Goal: Check status: Check status

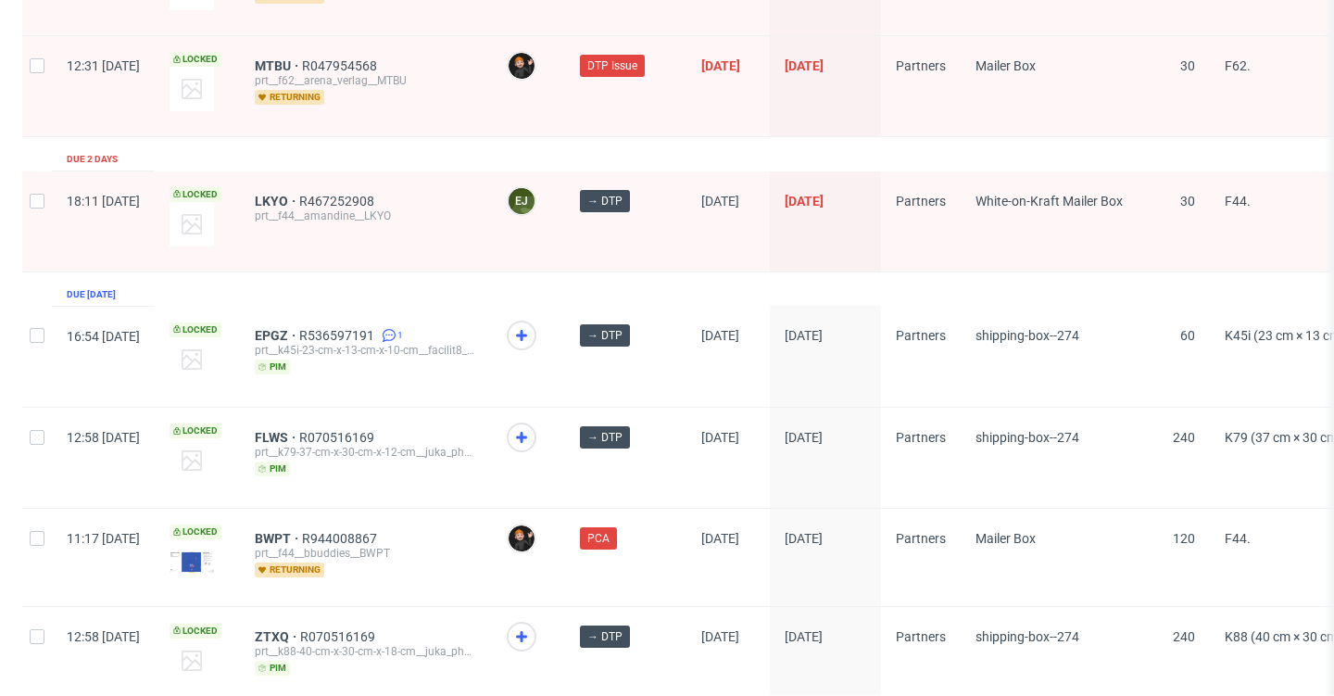
scroll to position [3074, 0]
click at [302, 532] on span "BWPT" at bounding box center [278, 539] width 47 height 15
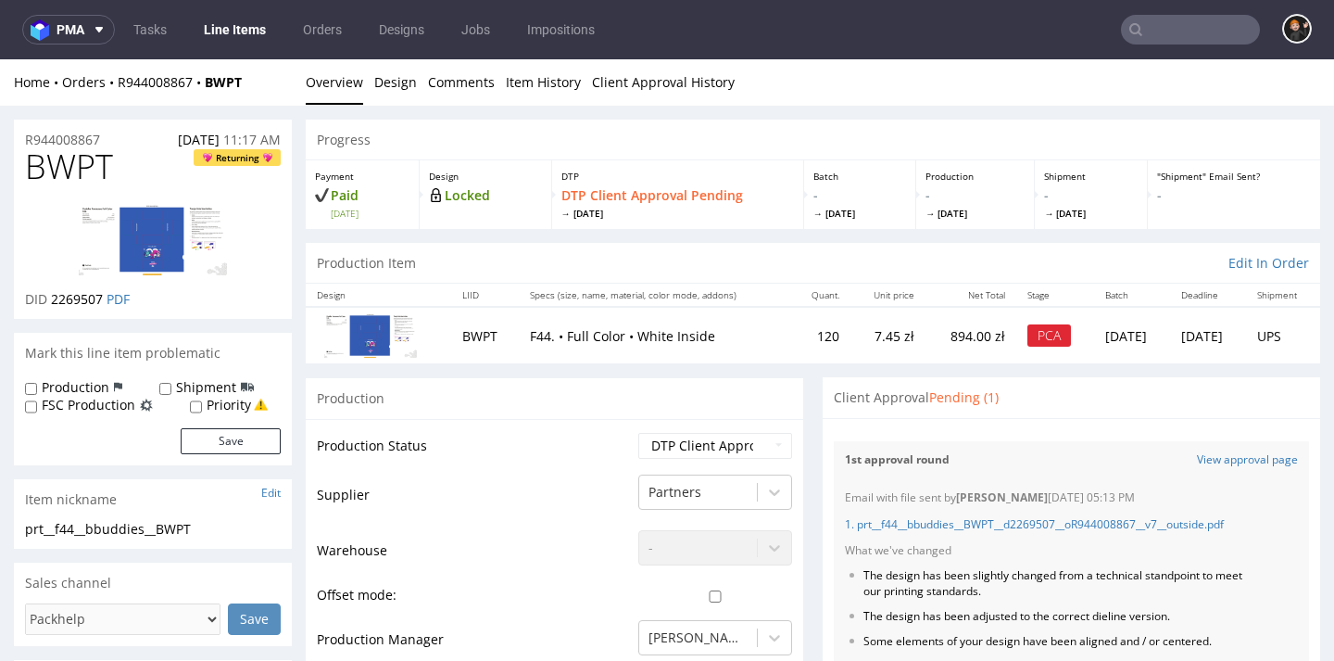
click at [1209, 29] on input "text" at bounding box center [1190, 30] width 139 height 30
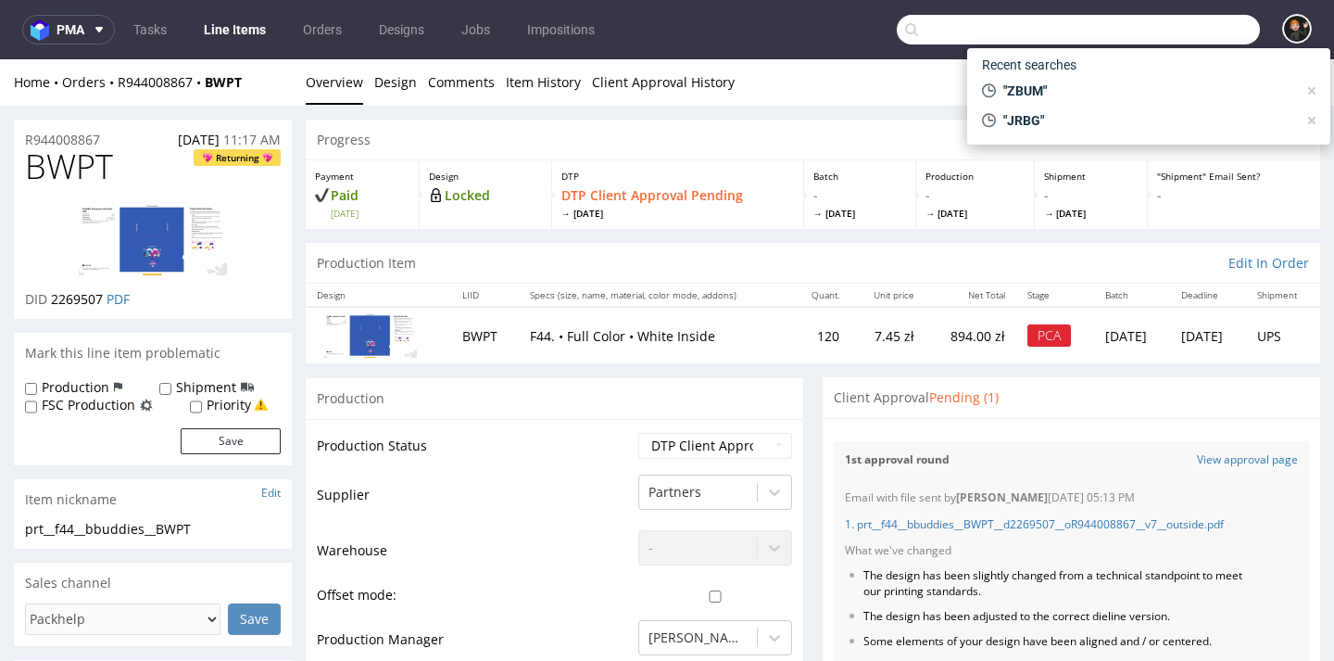
type input "F"
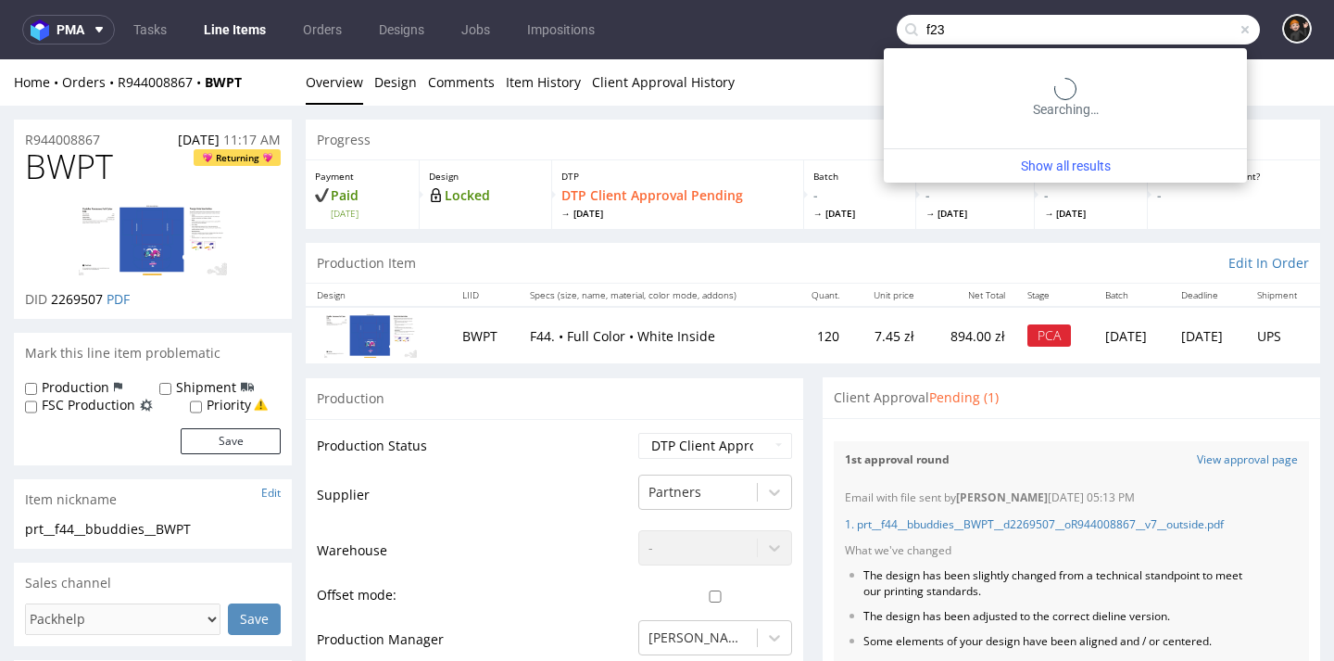
type input "f23"
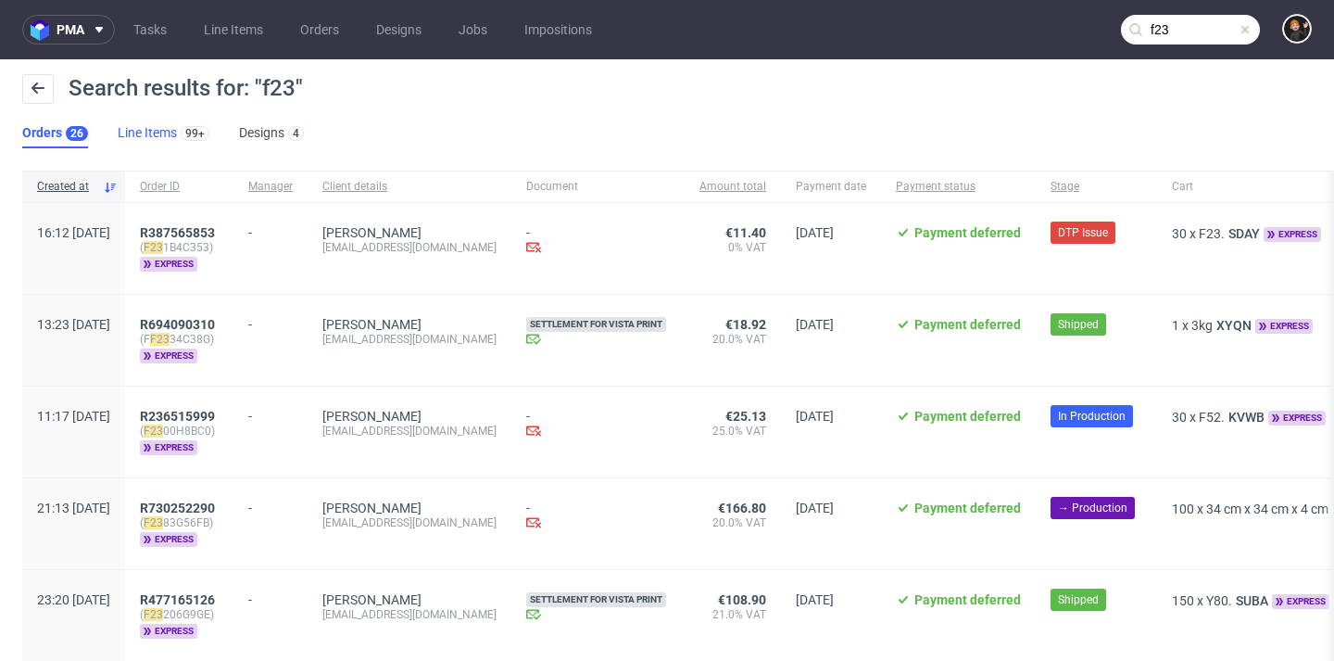
click at [138, 130] on link "Line Items 99+" at bounding box center [164, 134] width 92 height 30
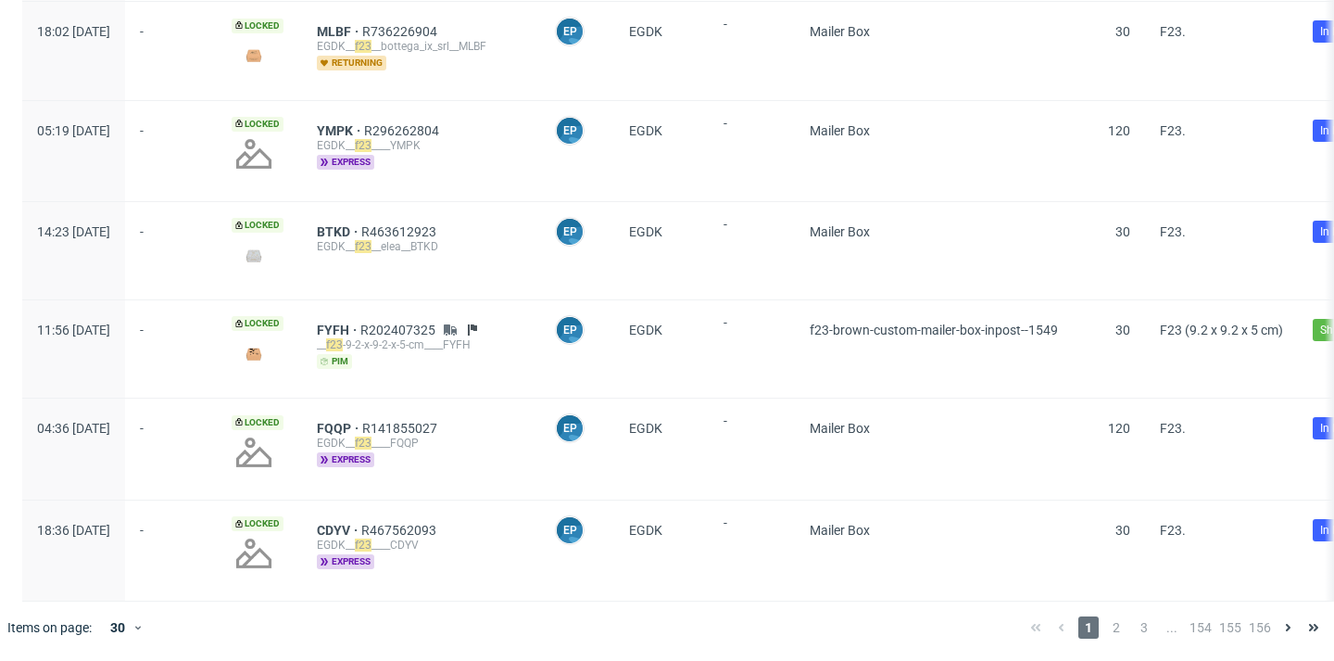
scroll to position [2571, 0]
click at [1113, 626] on span "2" at bounding box center [1116, 627] width 20 height 22
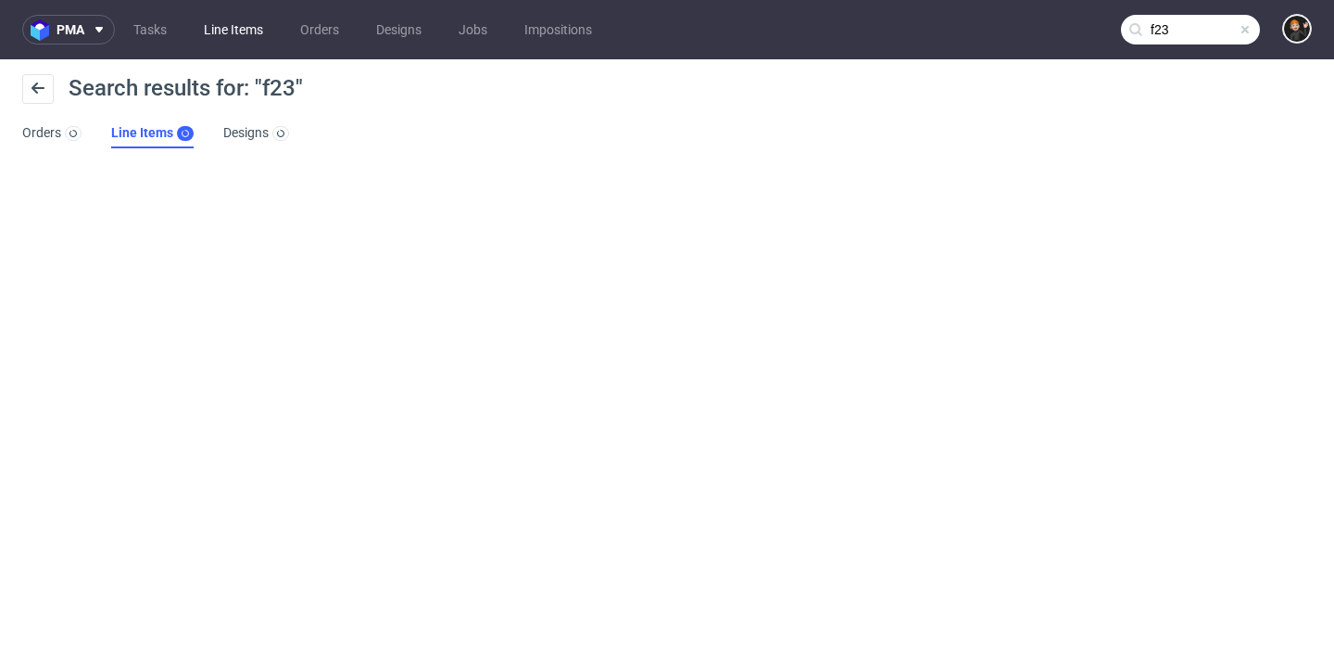
click at [217, 30] on link "Line Items" at bounding box center [234, 30] width 82 height 30
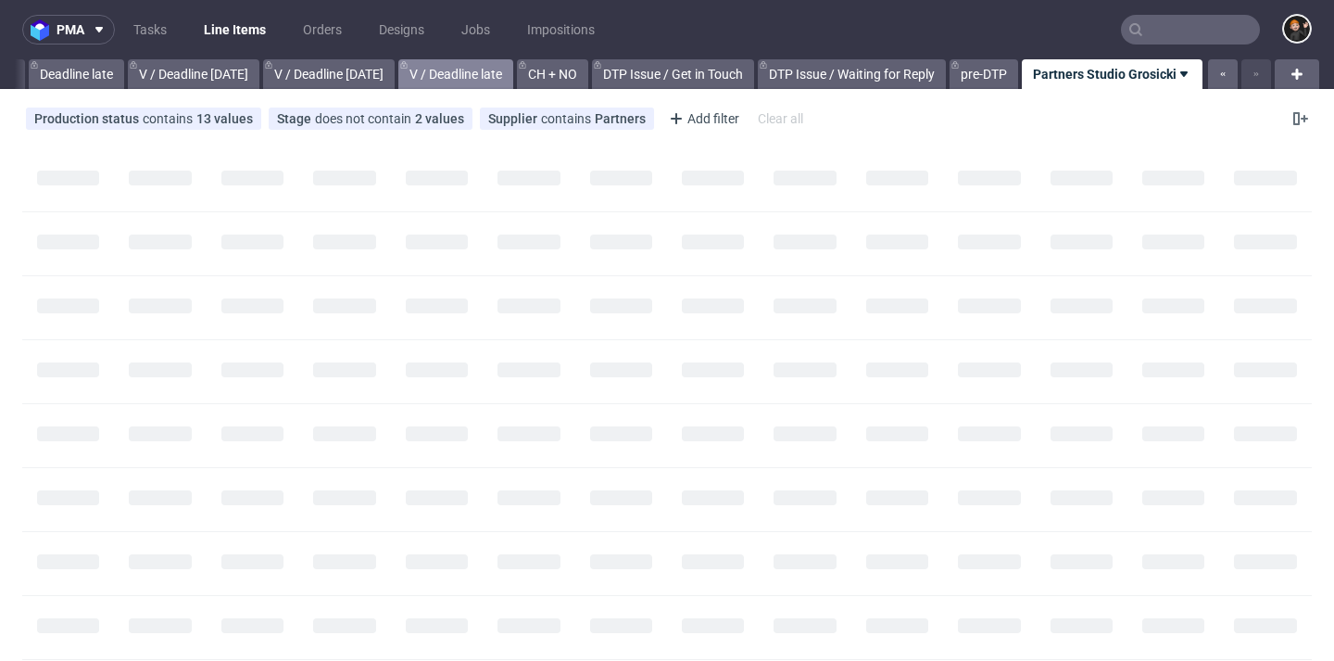
scroll to position [0, 2231]
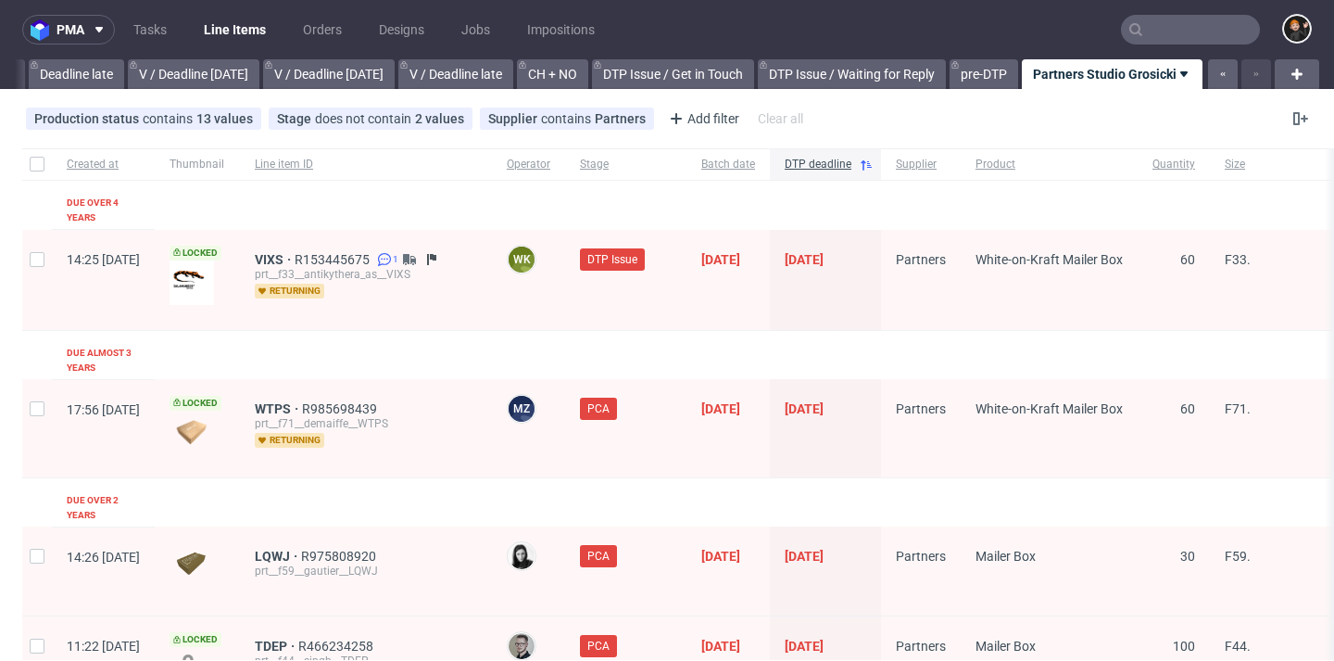
click at [1203, 21] on input "text" at bounding box center [1190, 30] width 139 height 30
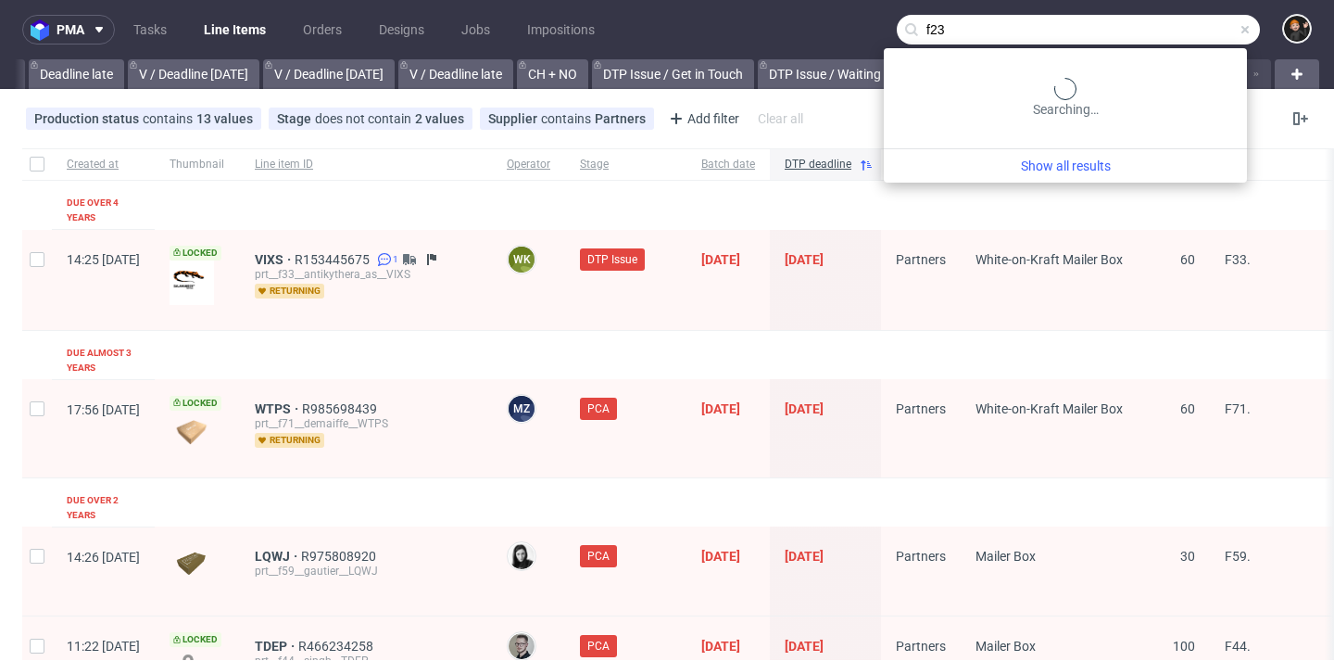
type input "f23"
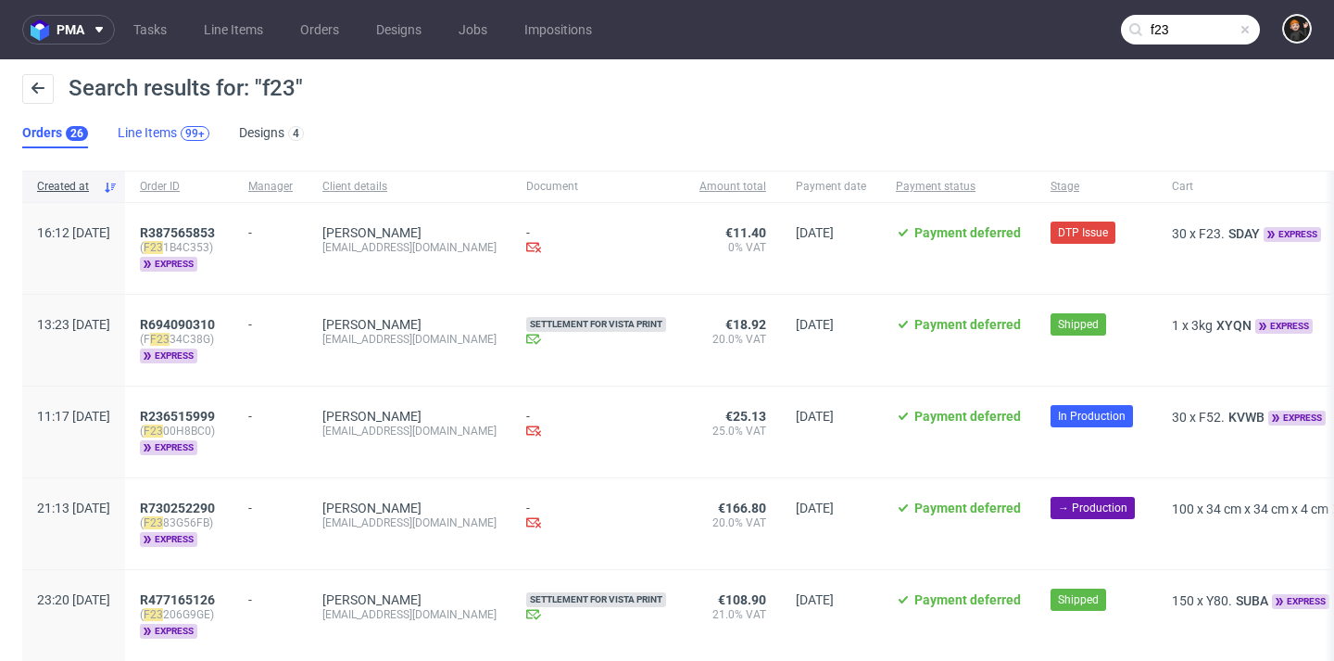
click at [183, 130] on div "99+" at bounding box center [195, 133] width 29 height 15
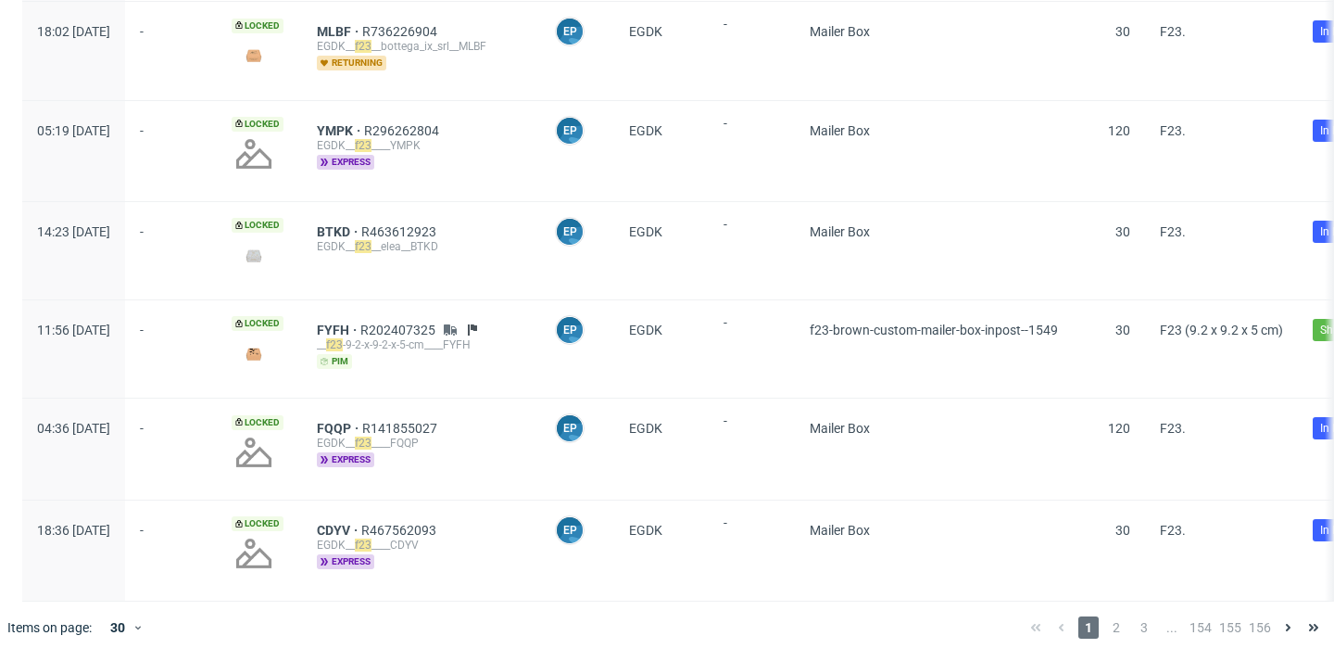
scroll to position [2571, 0]
click at [1106, 626] on span "2" at bounding box center [1116, 627] width 20 height 22
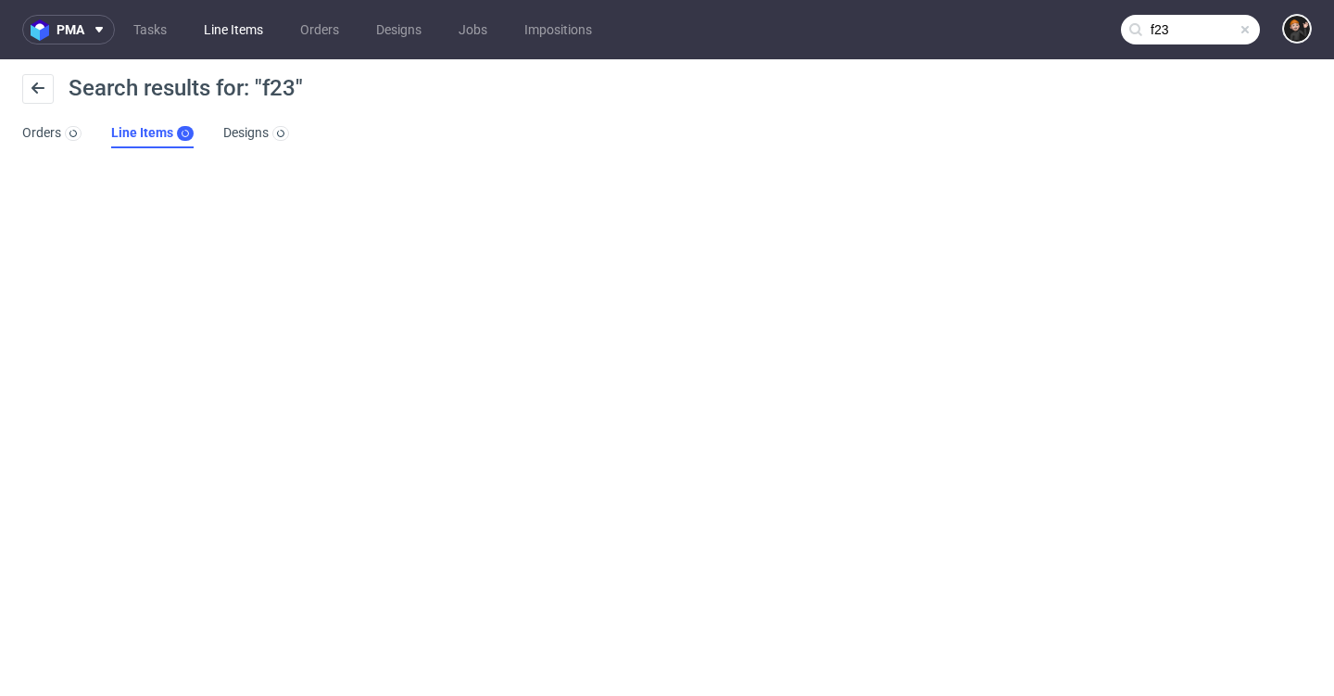
click at [238, 30] on link "Line Items" at bounding box center [234, 30] width 82 height 30
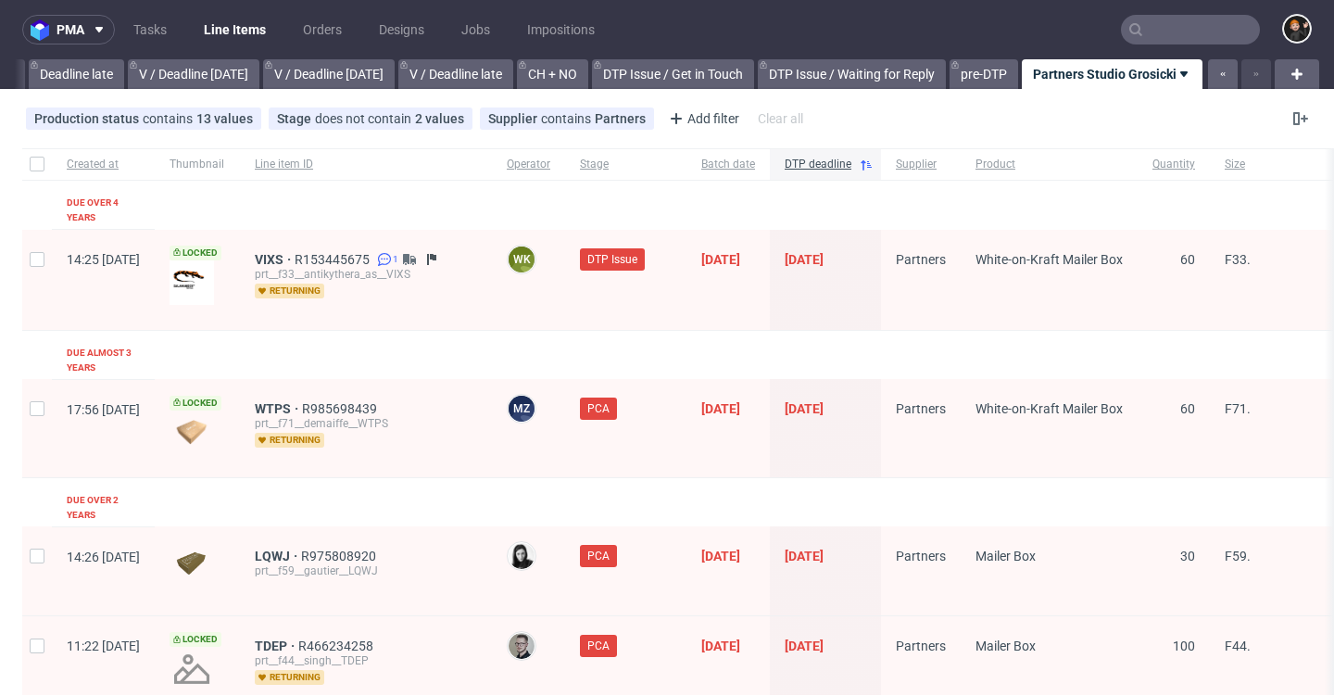
click at [1166, 35] on input "text" at bounding box center [1190, 30] width 139 height 30
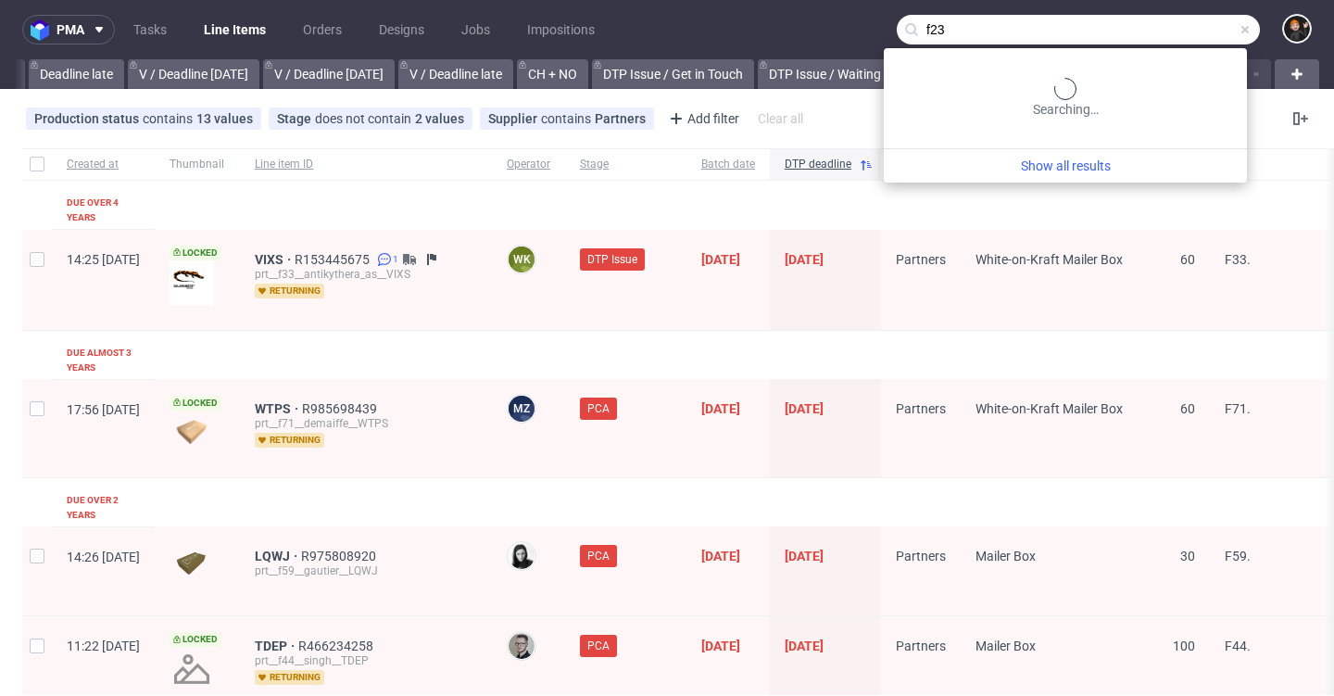
type input "f23"
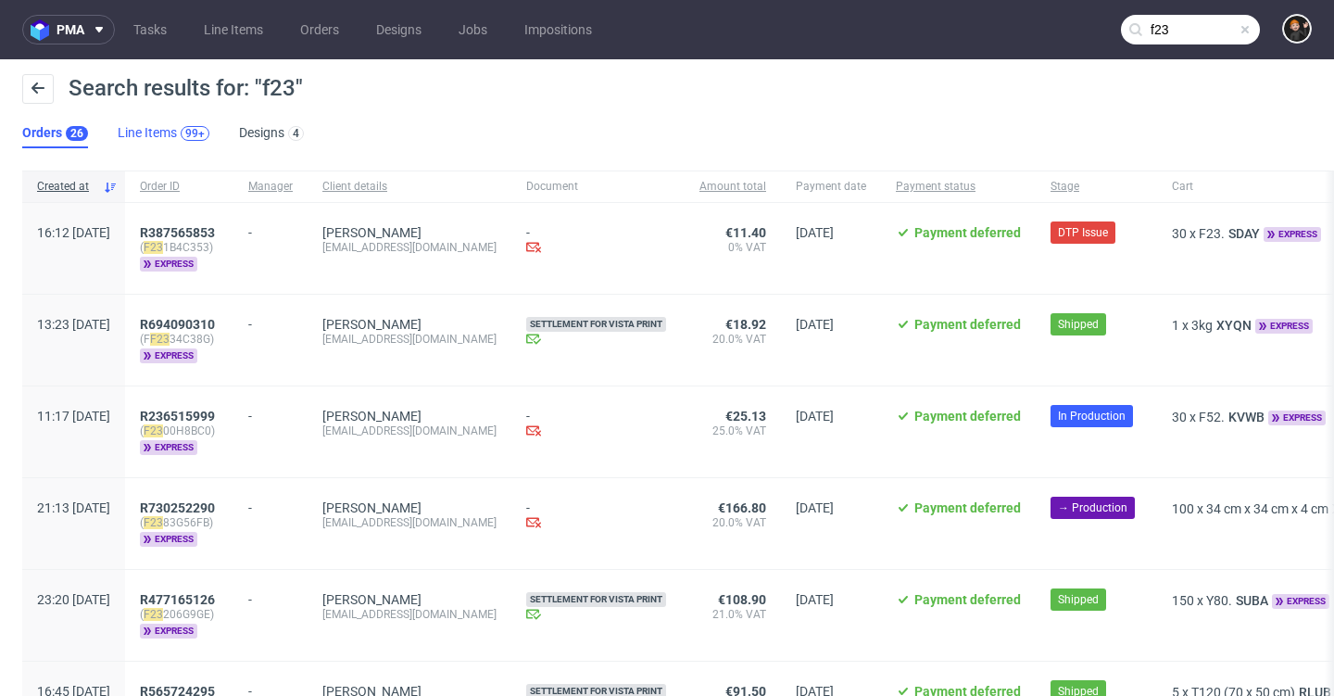
click at [190, 131] on div "99+" at bounding box center [194, 133] width 19 height 13
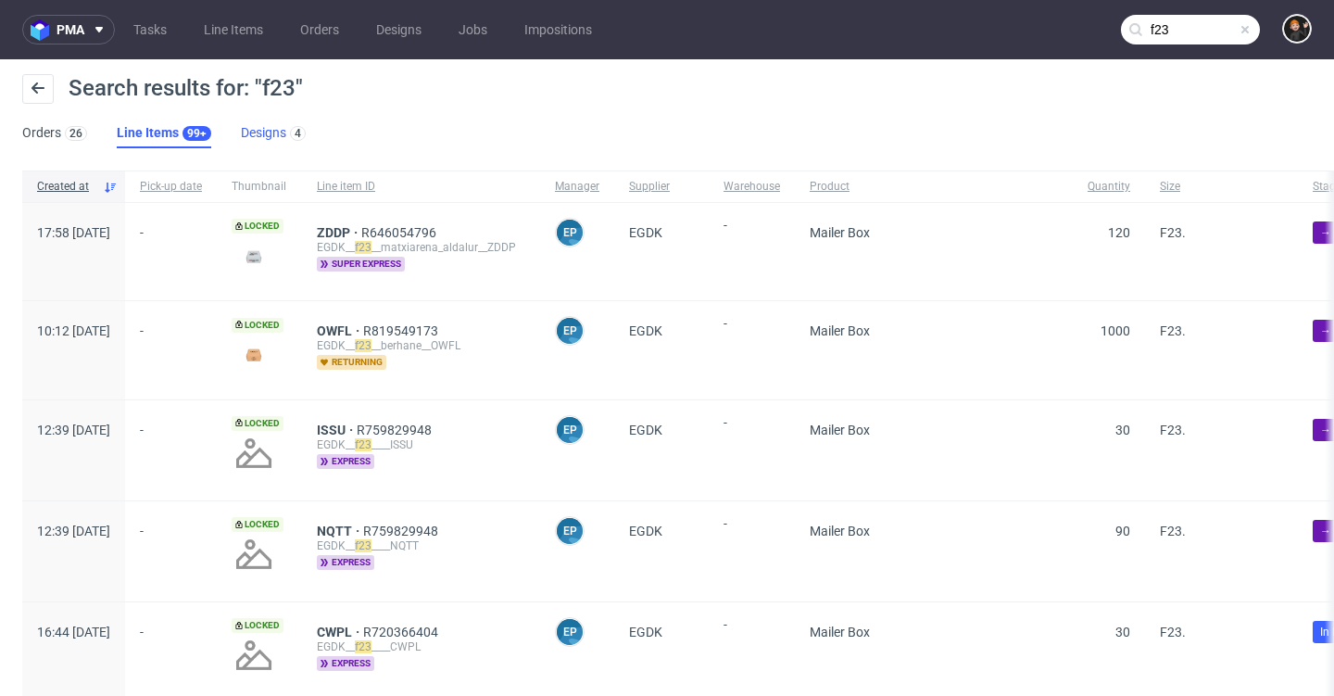
click at [255, 121] on link "Designs 4" at bounding box center [273, 134] width 65 height 30
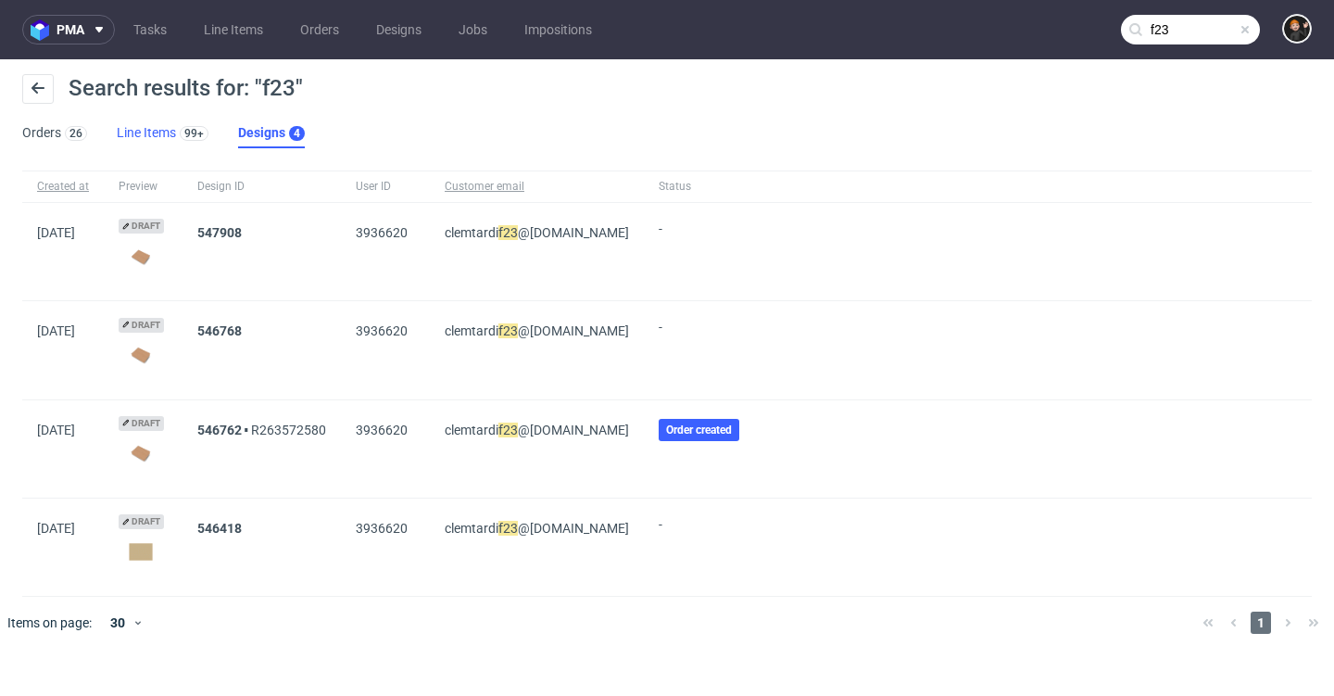
click at [159, 132] on link "Line Items 99+" at bounding box center [163, 134] width 92 height 30
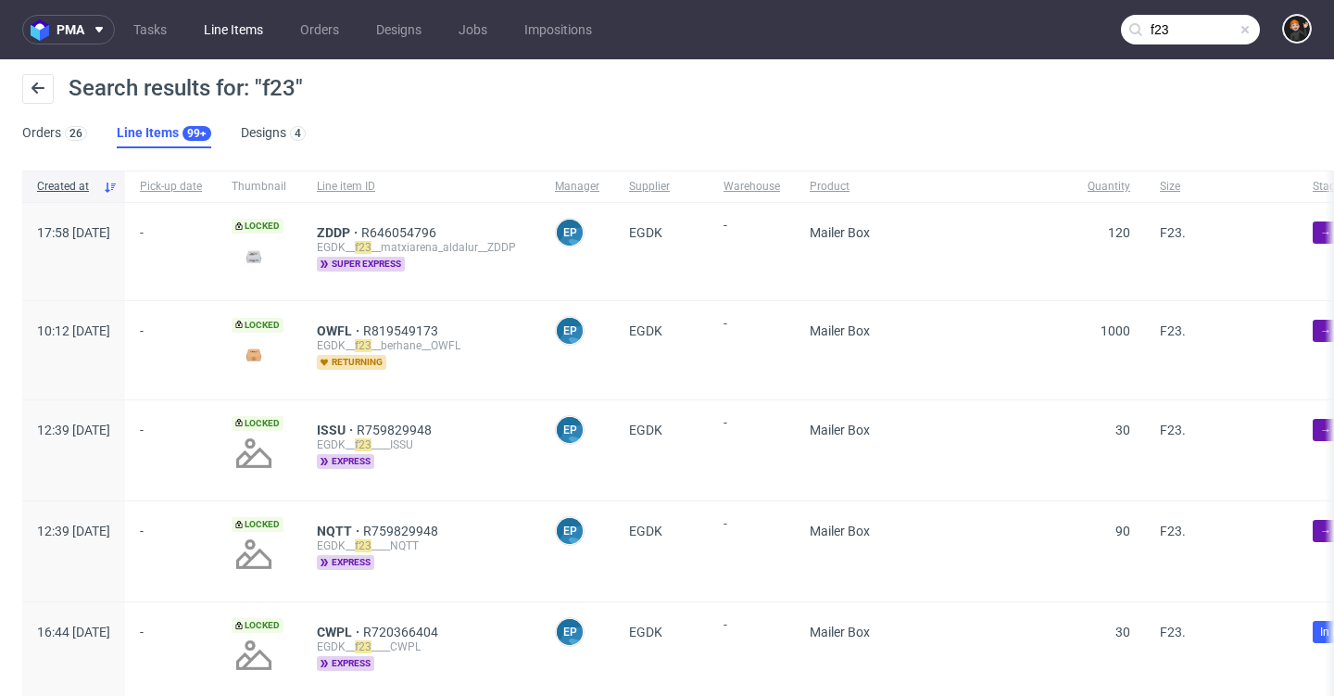
click at [212, 35] on link "Line Items" at bounding box center [234, 30] width 82 height 30
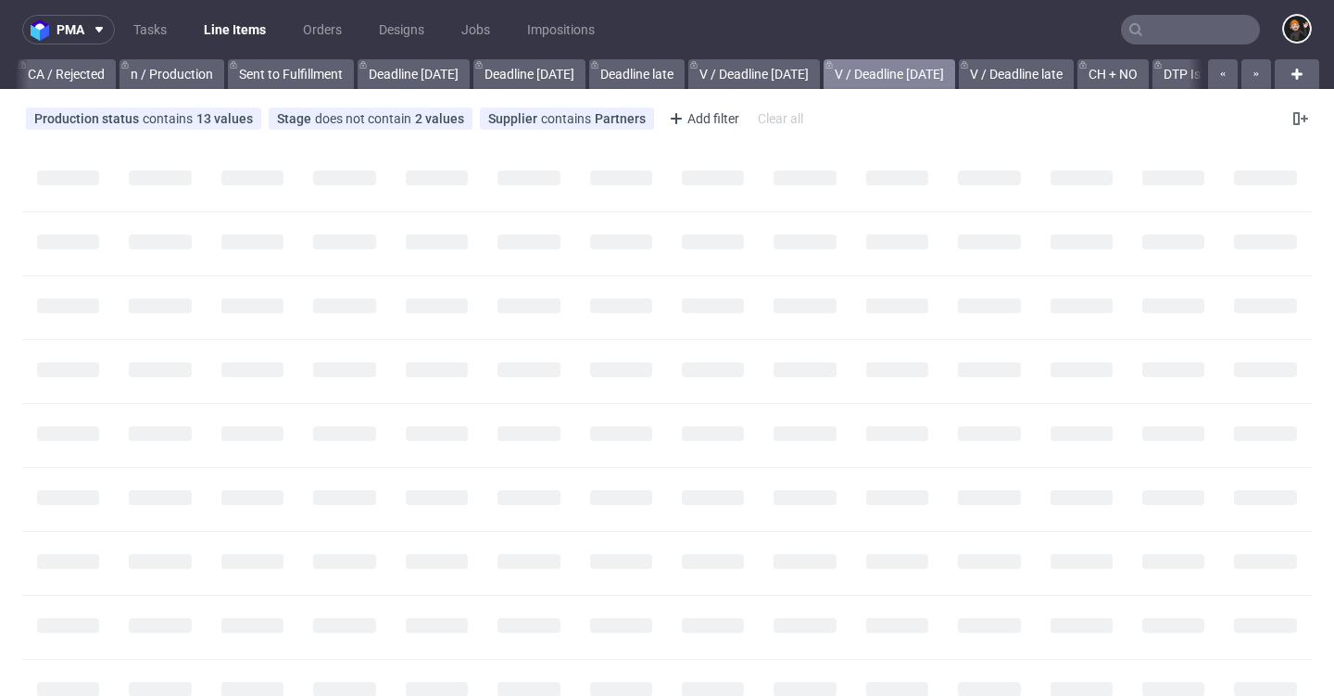
scroll to position [0, 2231]
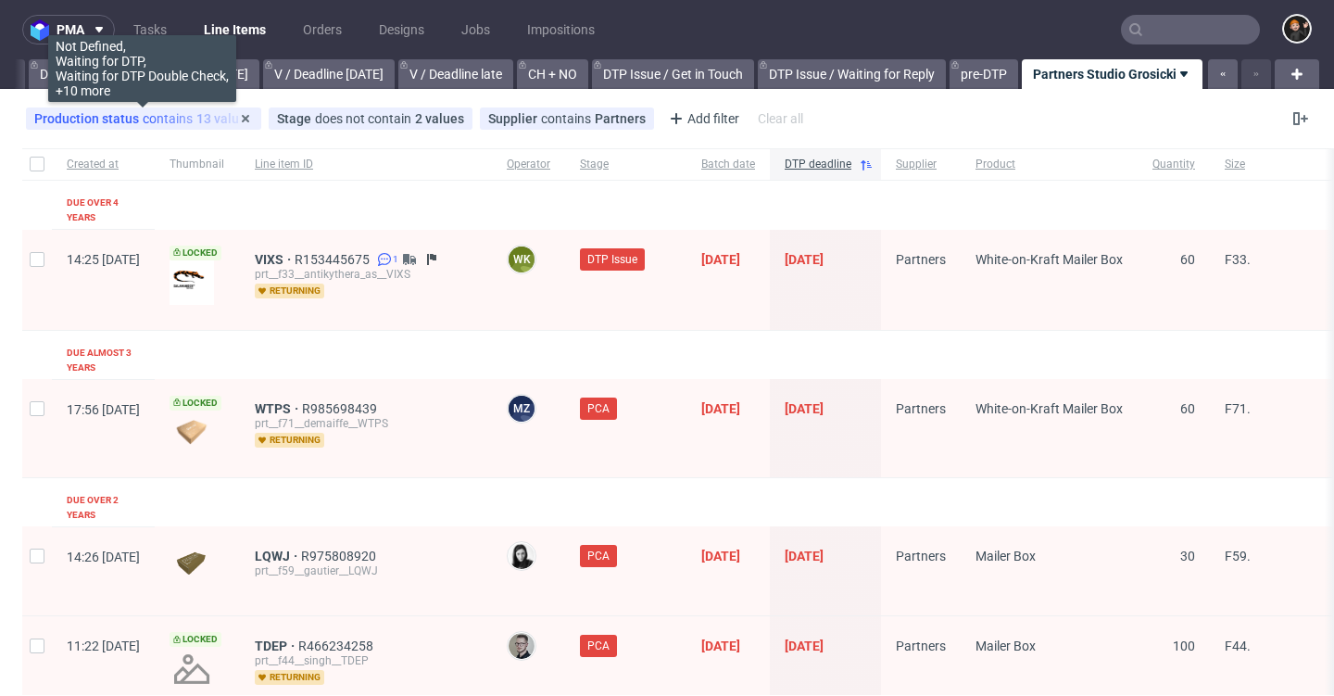
click at [105, 116] on span "Production status" at bounding box center [88, 118] width 108 height 15
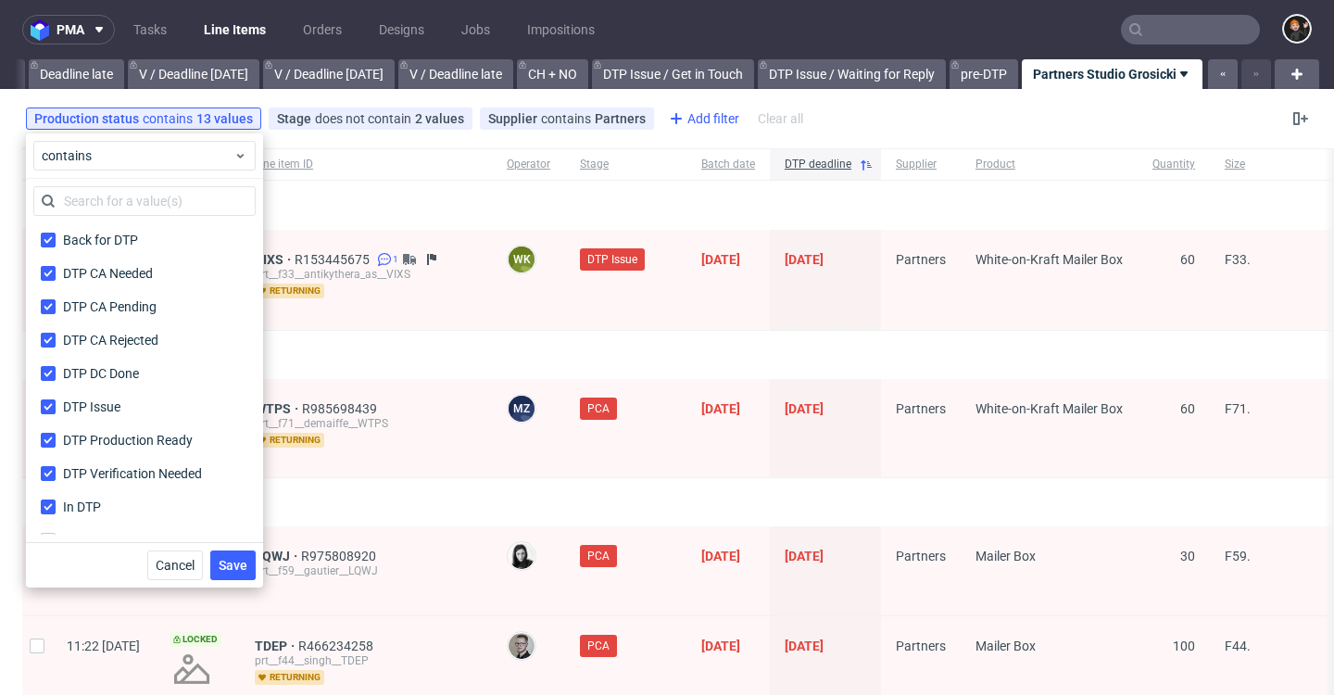
click at [720, 112] on div "Add filter" at bounding box center [702, 119] width 82 height 30
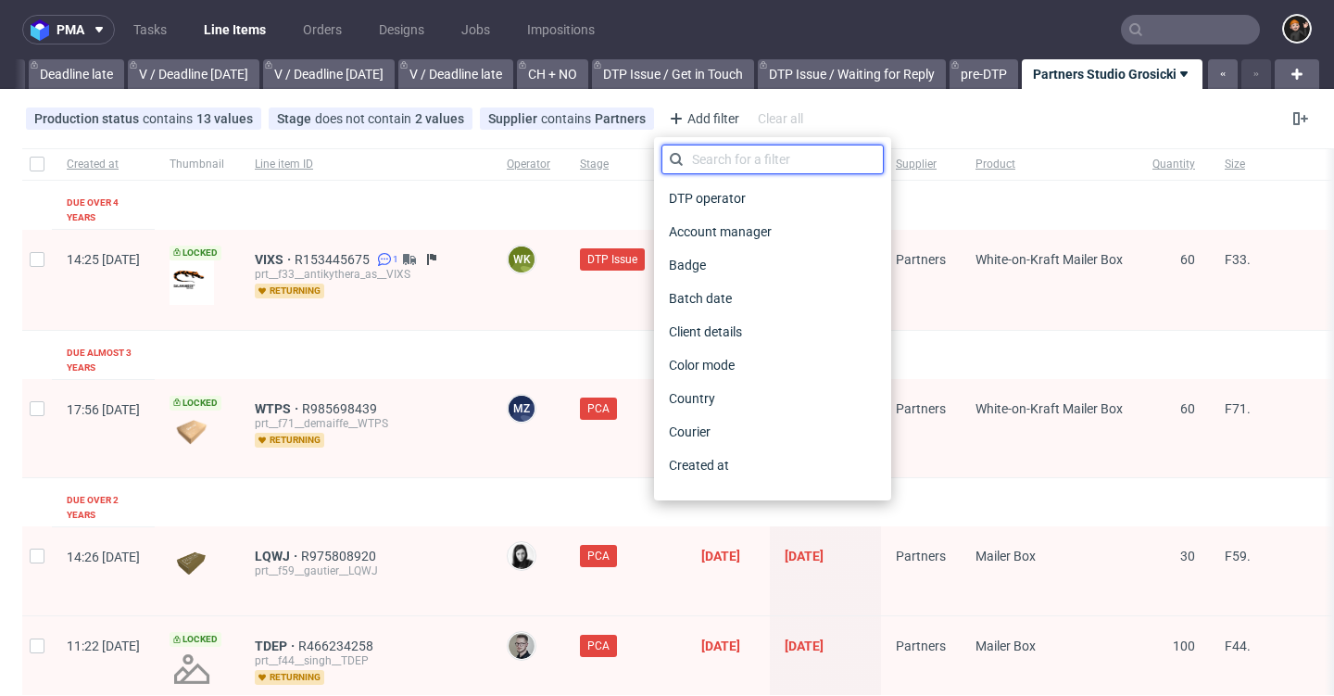
click at [726, 169] on input "text" at bounding box center [772, 160] width 222 height 30
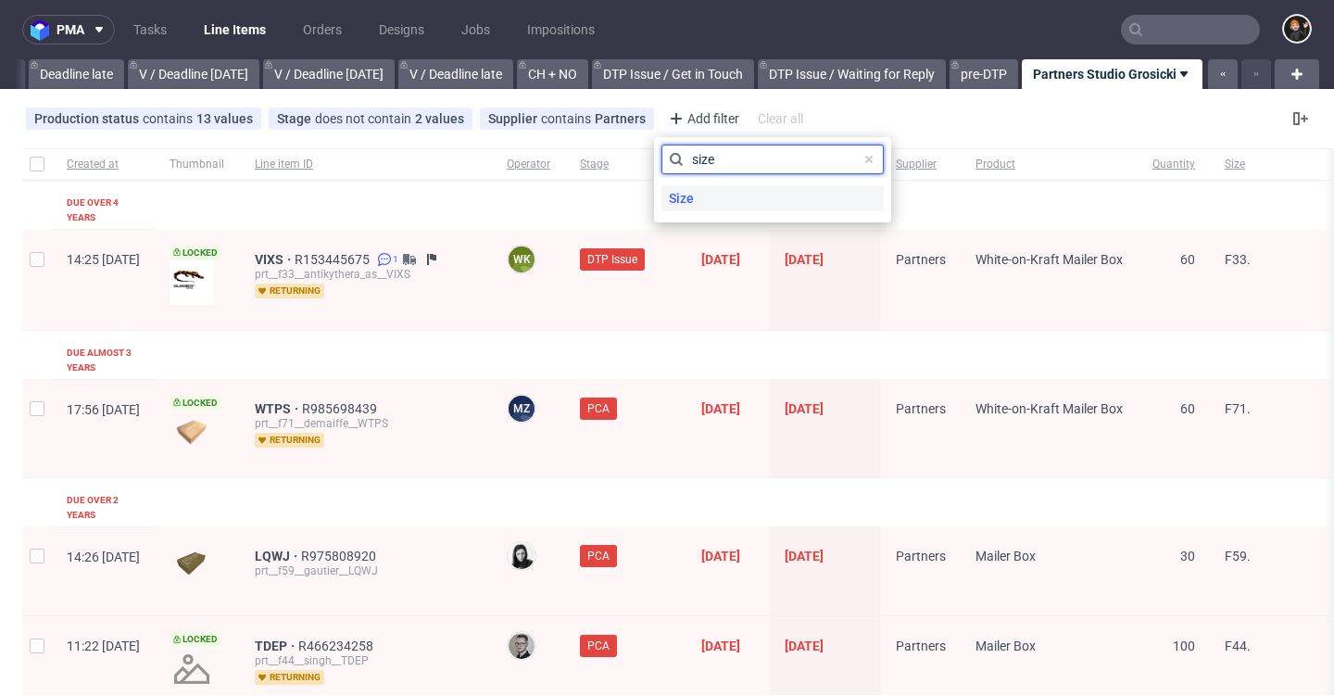
type input "size"
click at [682, 208] on span "Size" at bounding box center [681, 198] width 40 height 26
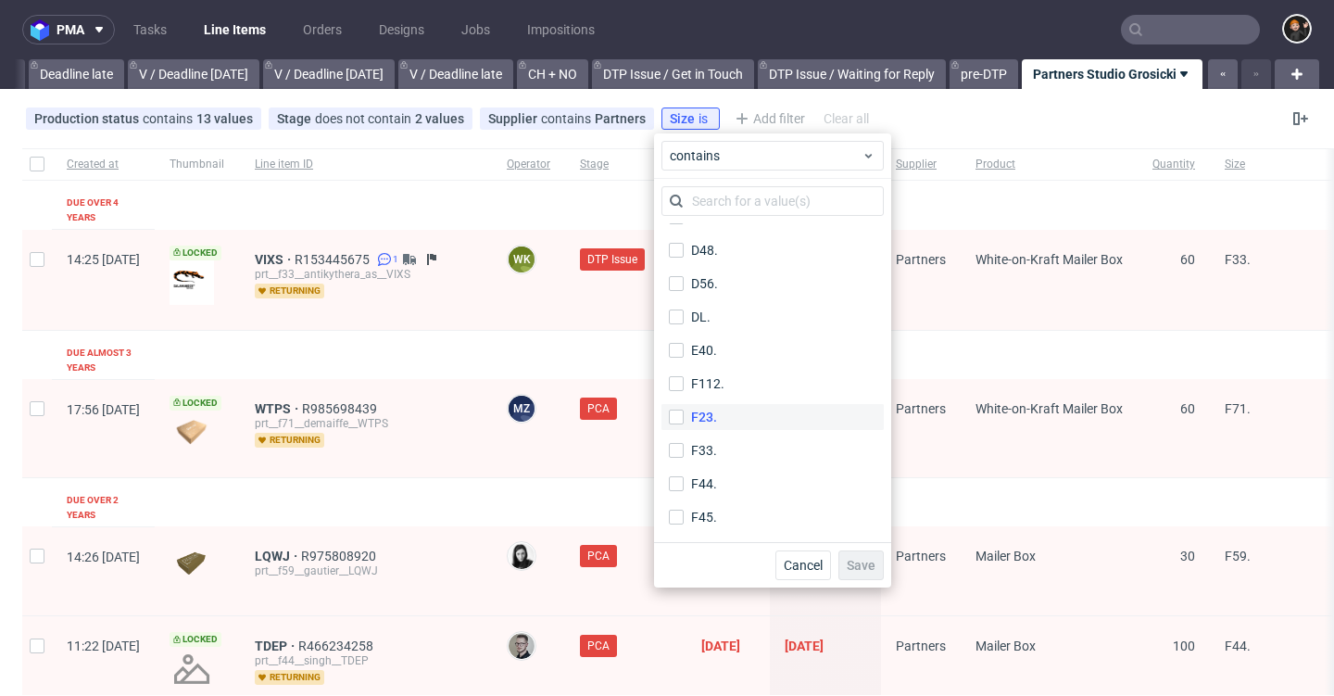
scroll to position [596, 0]
drag, startPoint x: 697, startPoint y: 344, endPoint x: 706, endPoint y: 351, distance: 11.9
click at [697, 345] on div "F23." at bounding box center [704, 344] width 26 height 19
click at [684, 345] on input "F23." at bounding box center [676, 344] width 15 height 15
checkbox input "true"
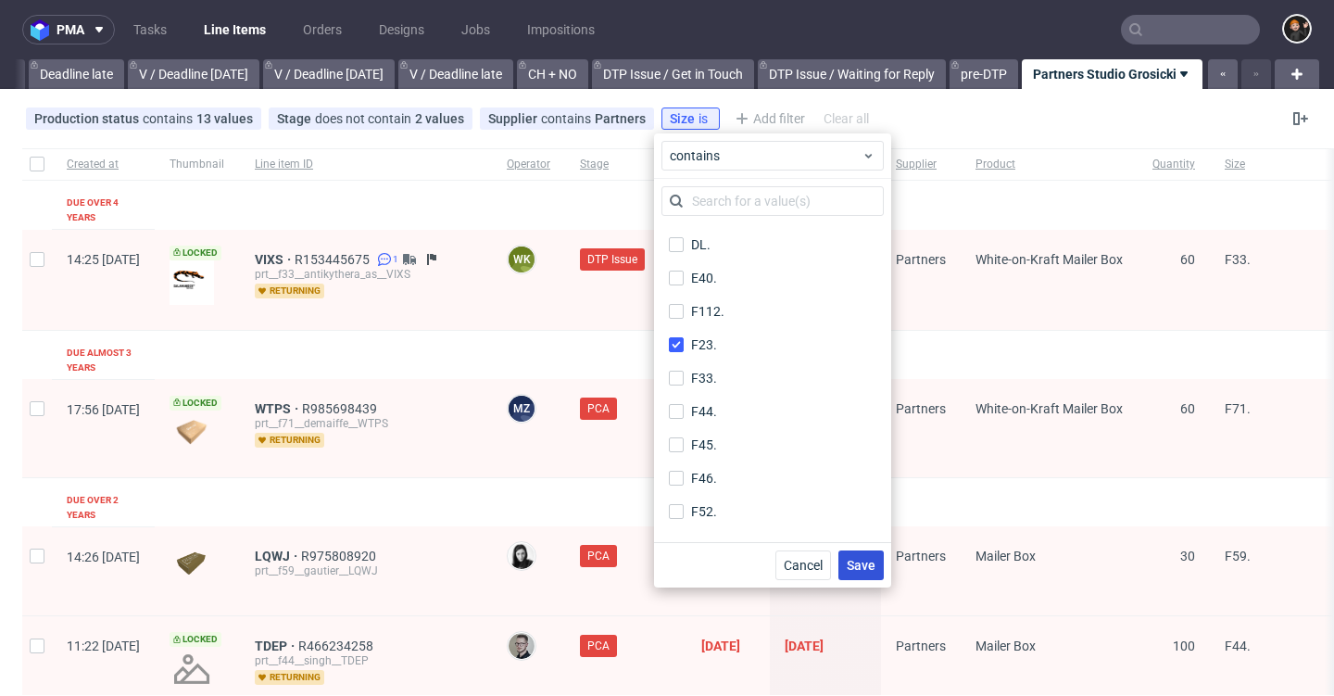
click at [873, 571] on span "Save" at bounding box center [861, 565] width 29 height 13
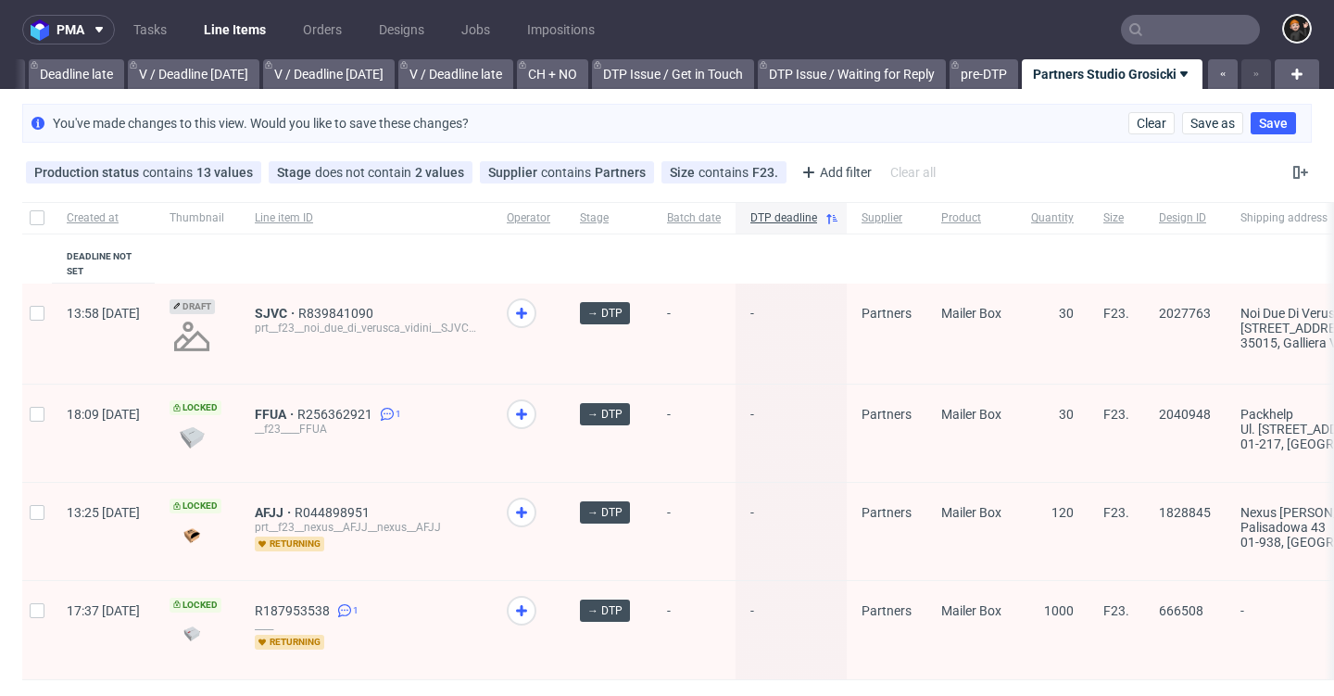
scroll to position [0, 0]
click at [199, 161] on div "Production status contains 13 values Not Defined, Waiting for DTP, Waiting for …" at bounding box center [482, 172] width 921 height 30
click at [205, 172] on div "13 values" at bounding box center [224, 172] width 57 height 15
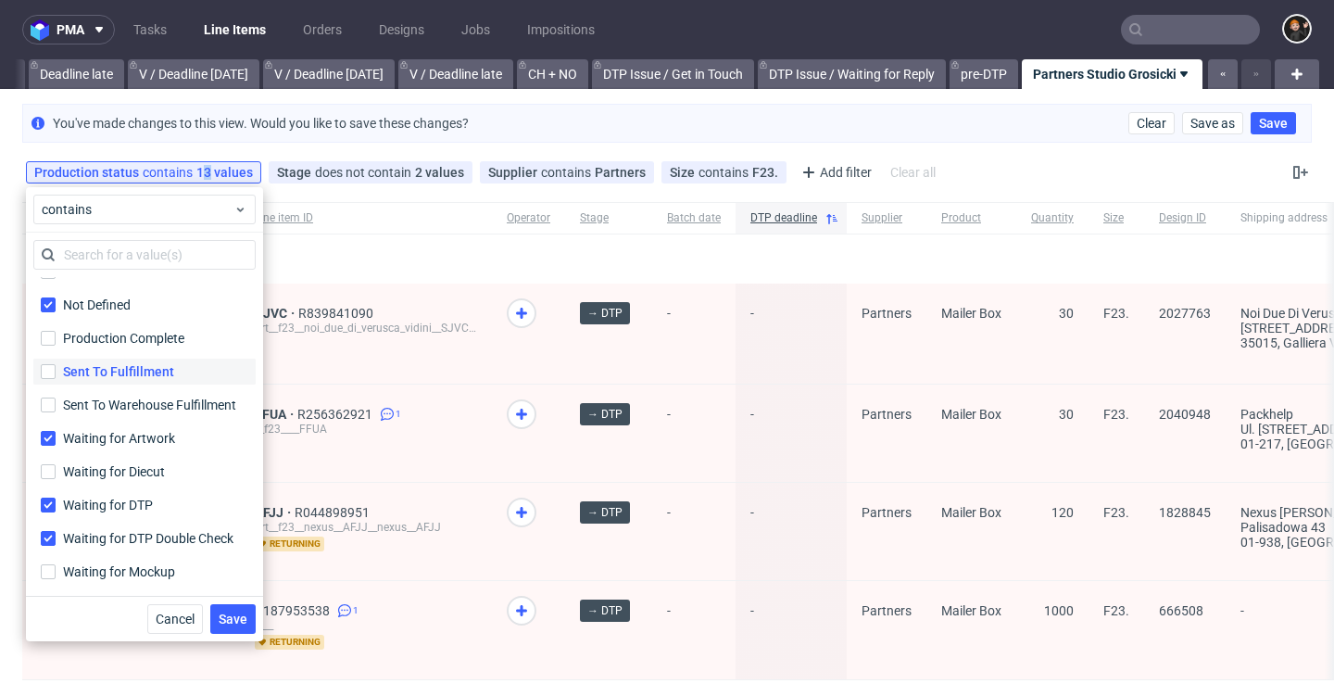
scroll to position [356, 0]
click at [51, 338] on input "Production Complete" at bounding box center [48, 338] width 15 height 15
checkbox input "true"
click at [234, 624] on span "Save" at bounding box center [233, 618] width 29 height 13
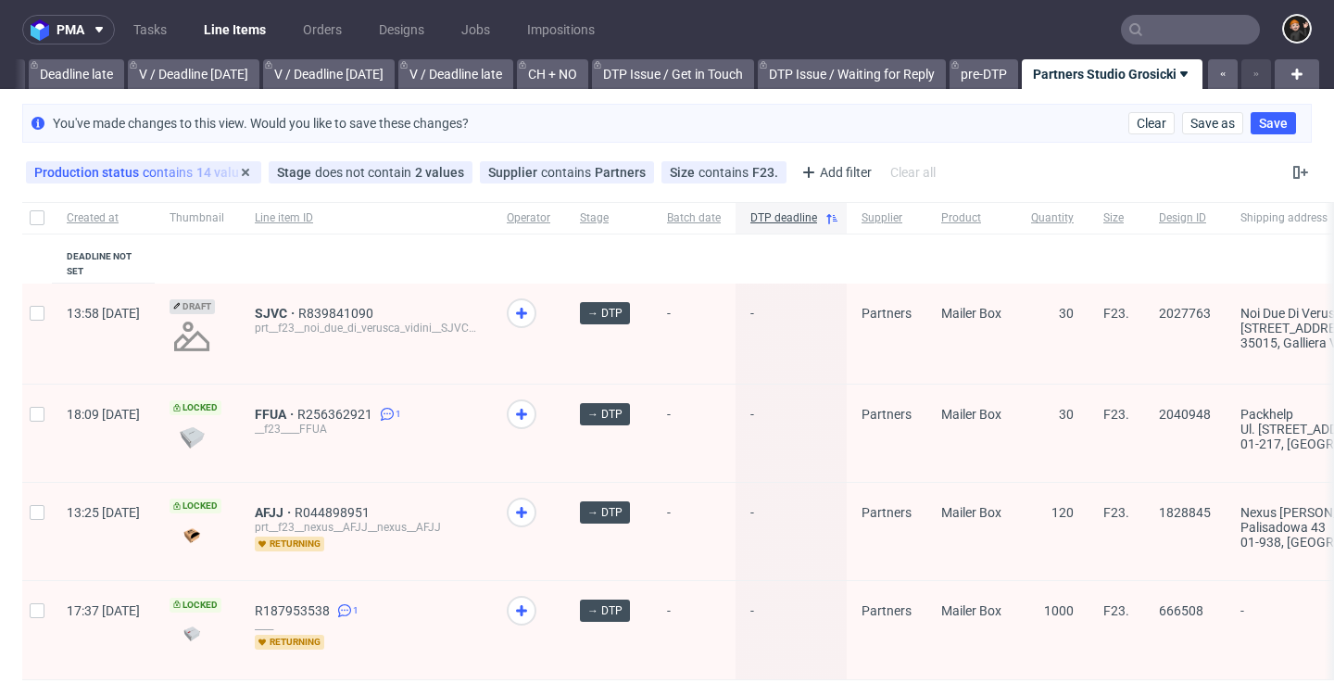
scroll to position [0, 0]
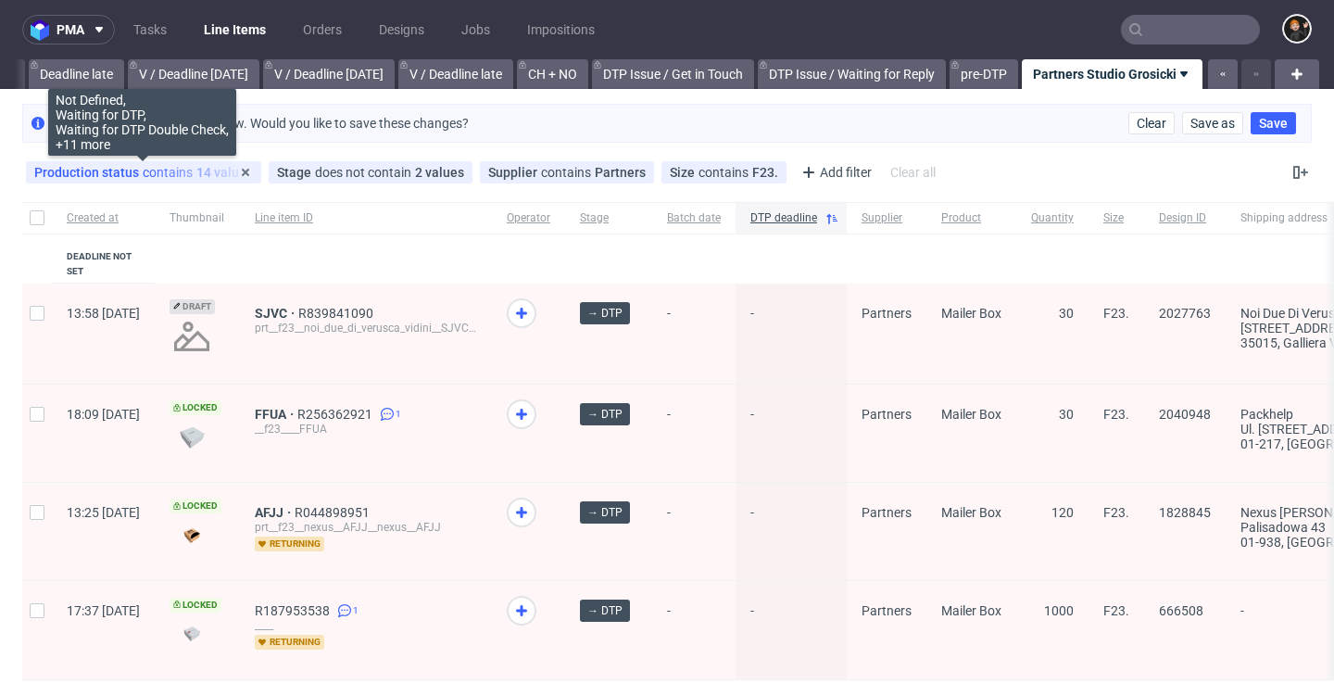
click at [208, 169] on div "Production status contains 14 values" at bounding box center [143, 172] width 219 height 15
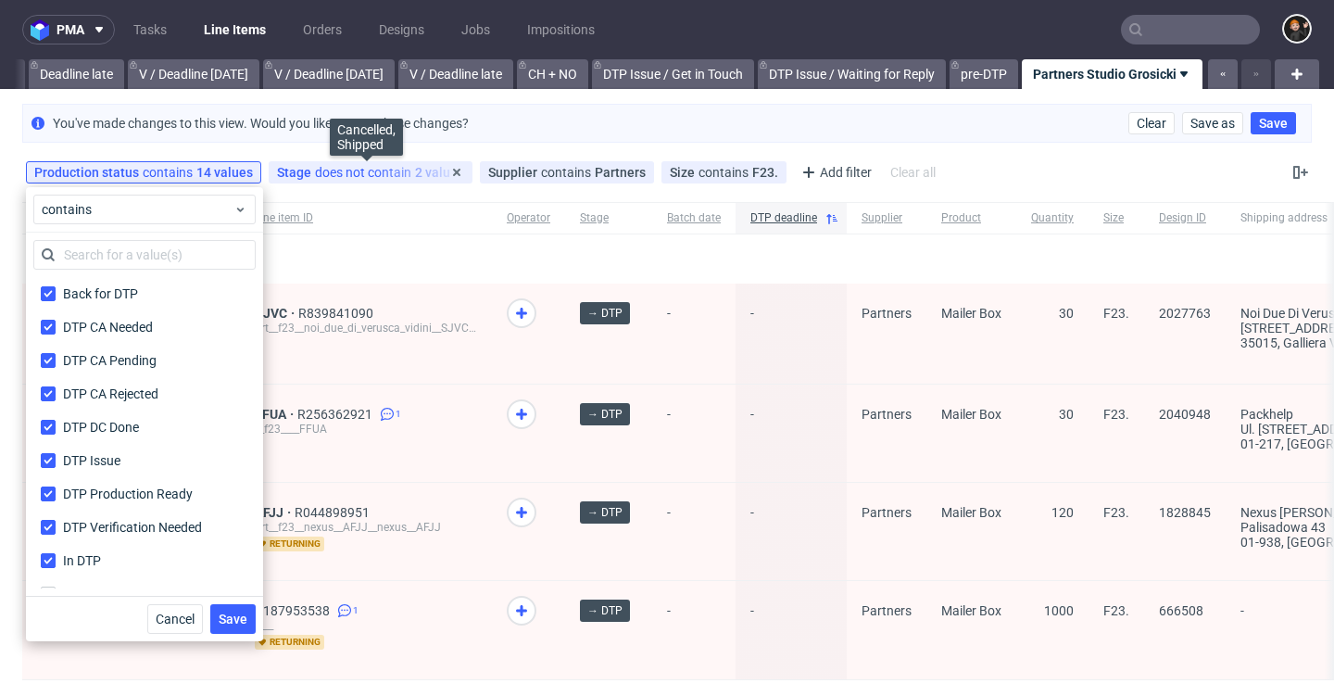
click at [359, 169] on span "does not contain" at bounding box center [365, 172] width 100 height 15
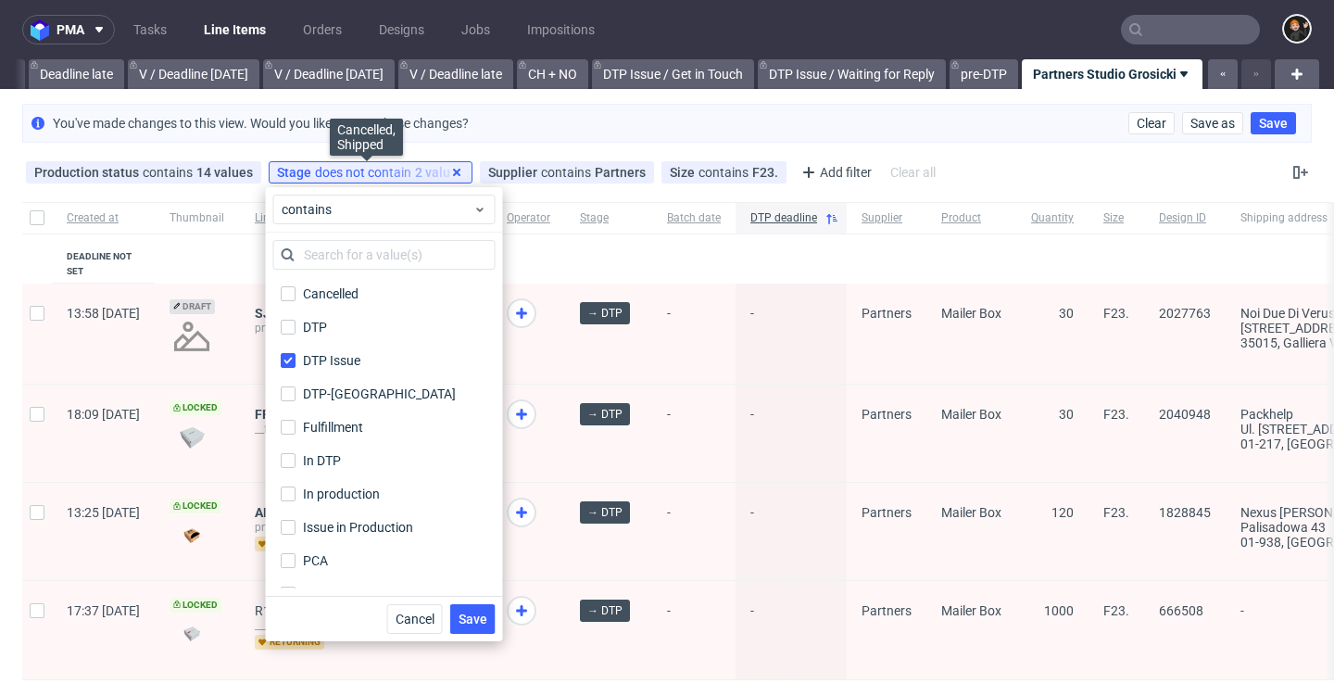
click at [455, 172] on icon at bounding box center [456, 172] width 15 height 15
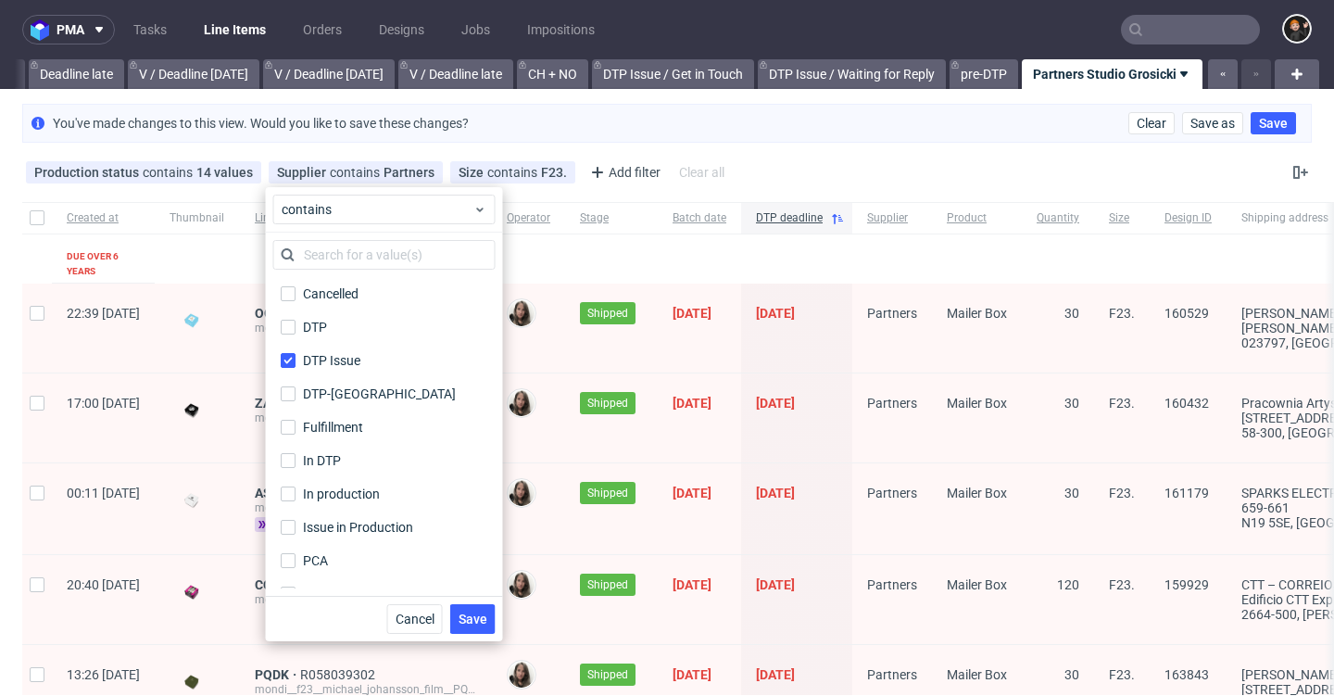
click at [803, 170] on div "Production status contains 14 values Not Defined, Waiting for DTP, Waiting for …" at bounding box center [667, 172] width 1334 height 44
